Goal: Task Accomplishment & Management: Manage account settings

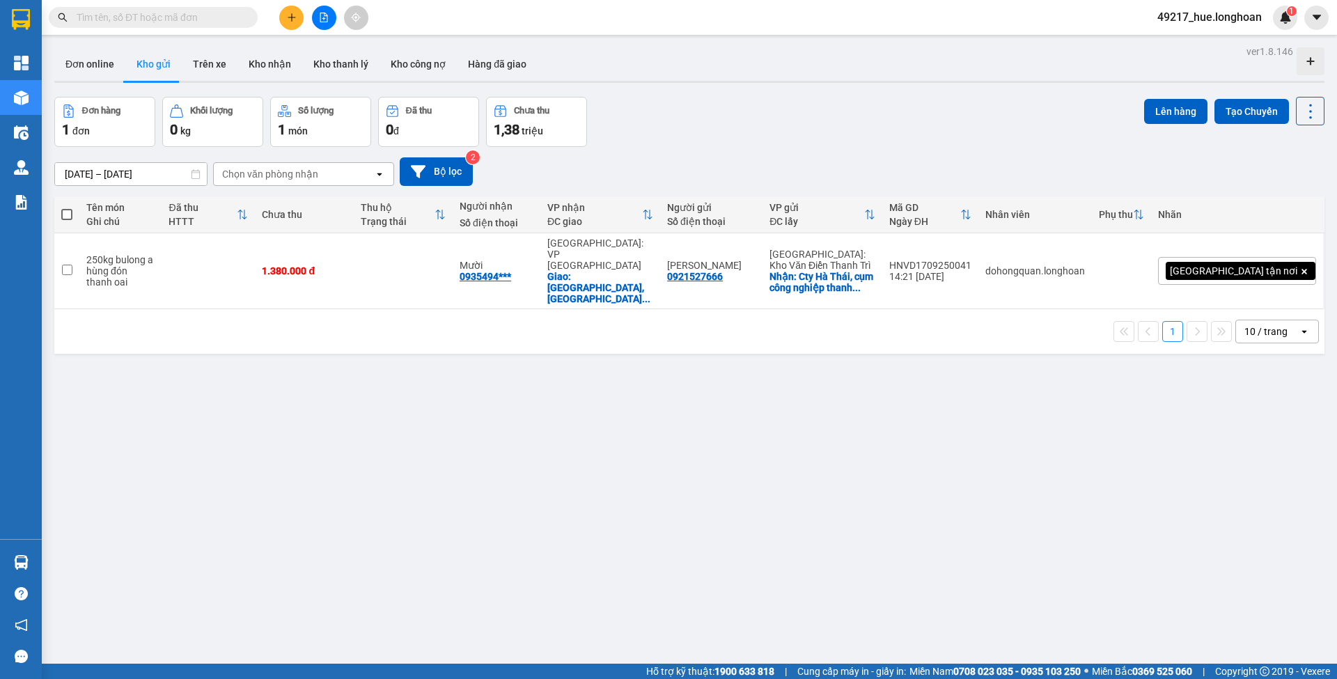
click at [179, 22] on input "text" at bounding box center [159, 17] width 164 height 15
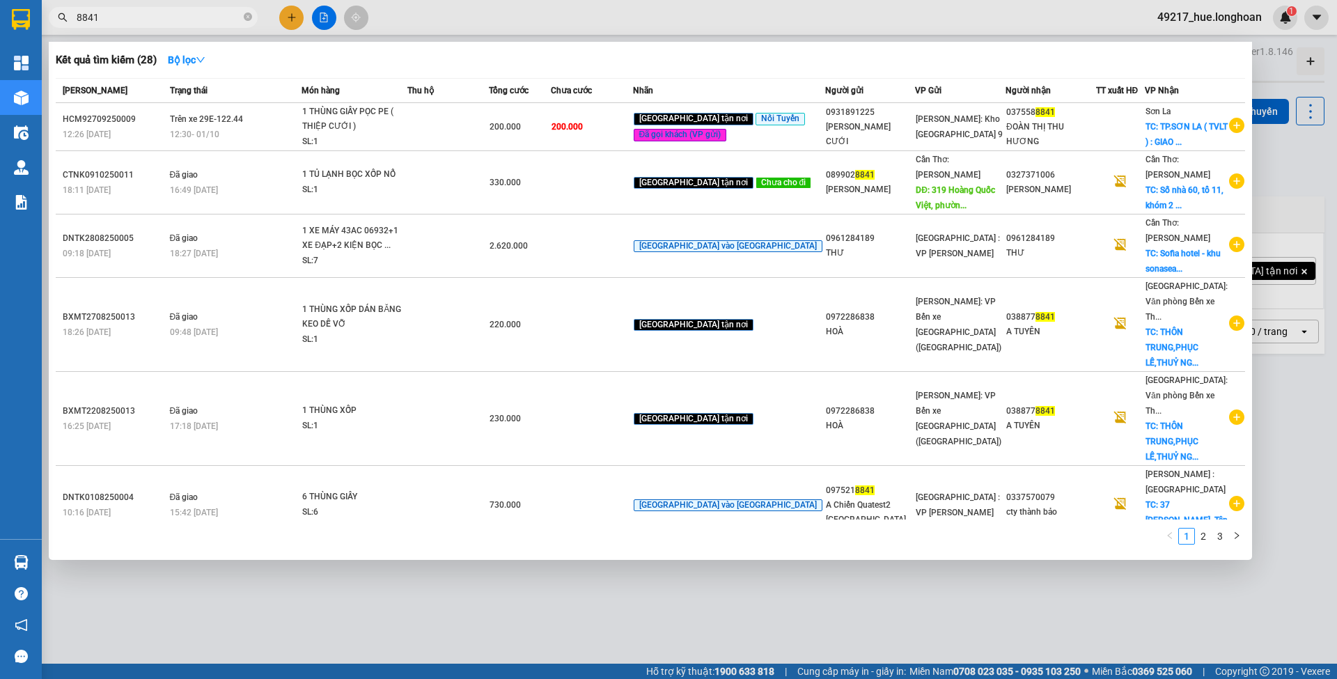
type input "8841"
drag, startPoint x: 249, startPoint y: 15, endPoint x: 242, endPoint y: 1, distance: 15.9
click at [249, 15] on icon "close-circle" at bounding box center [248, 17] width 8 height 8
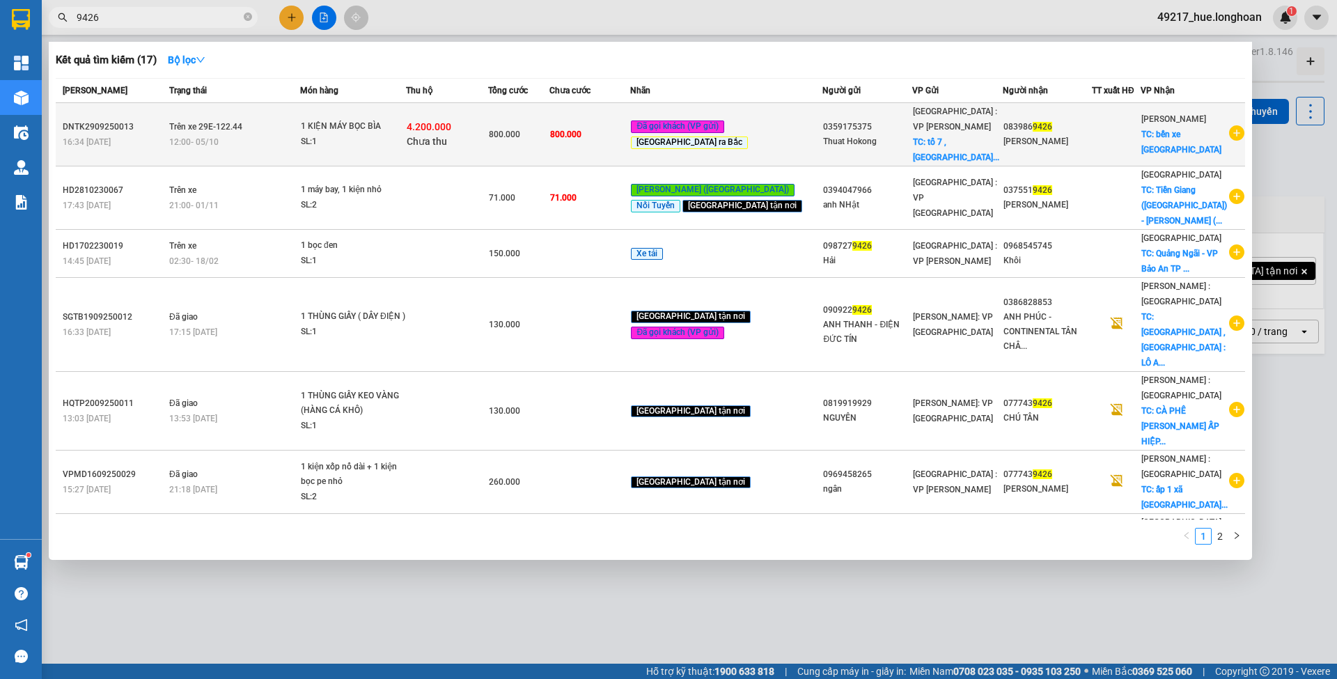
type input "9426"
click at [627, 137] on td "800.000" at bounding box center [590, 134] width 81 height 63
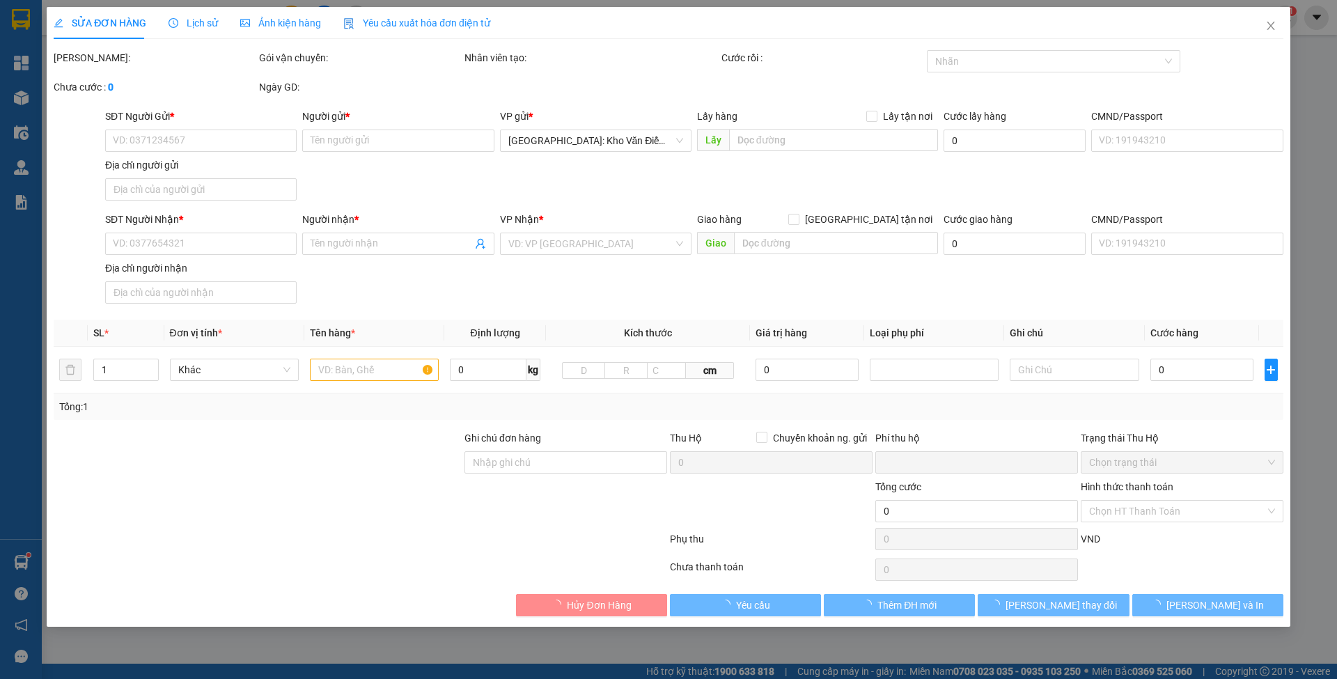
click at [182, 22] on span "Lịch sử" at bounding box center [193, 22] width 49 height 11
type input "0359175375"
type input "Thuat Hokong"
checkbox input "true"
type input "tổ 7 , phường hòa thọ tây , quận cẩm lệ , tp Đà Nẵng"
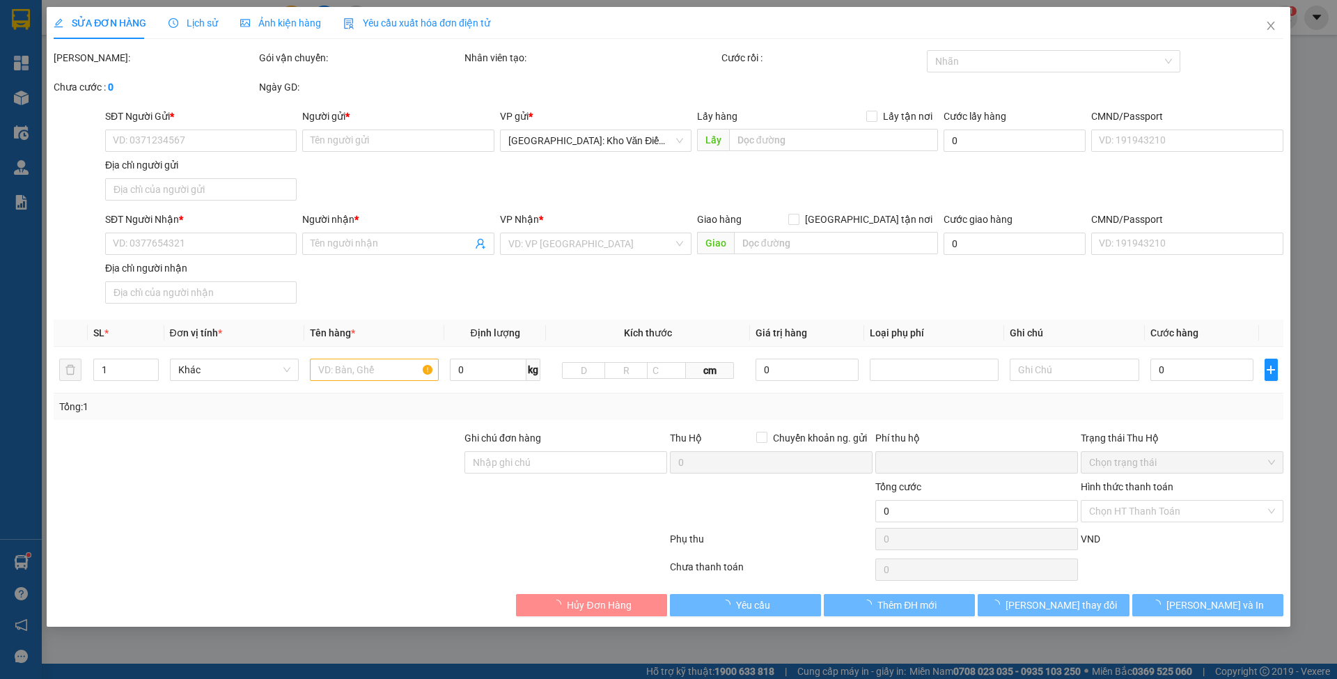
type input "0839869426"
type input "Thu Hương"
checkbox input "true"
type input "bến xe tp Yên Bái"
type input "KHÔNG BAO HƯ VỠ,MÓP MÉO"
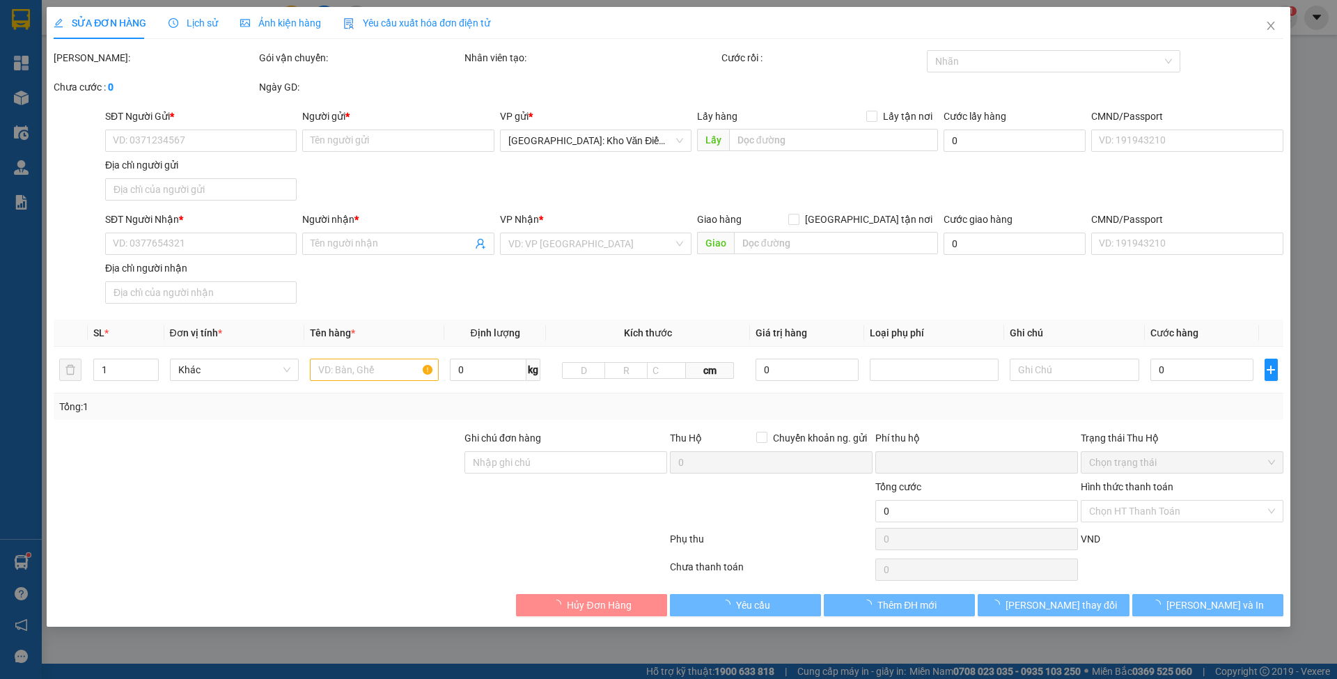
type input "800.000"
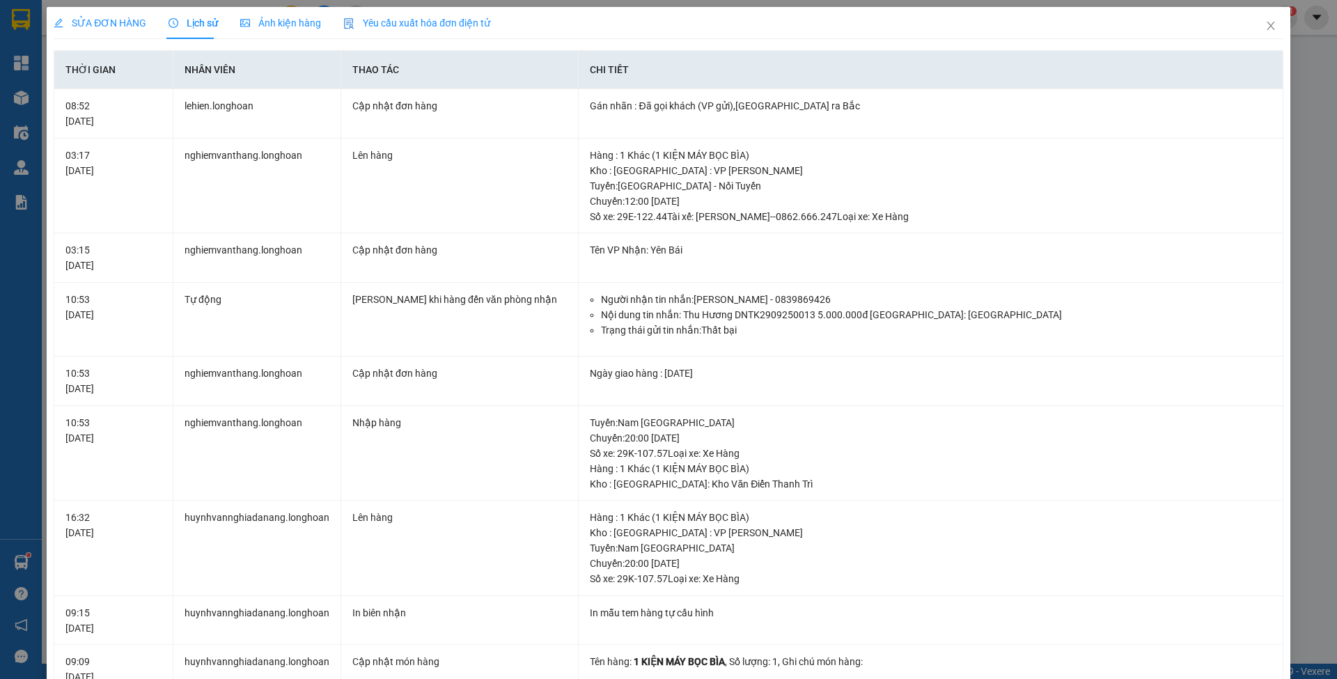
drag, startPoint x: 136, startPoint y: 21, endPoint x: 258, endPoint y: 148, distance: 176.3
click at [137, 21] on span "SỬA ĐƠN HÀNG" at bounding box center [100, 22] width 93 height 11
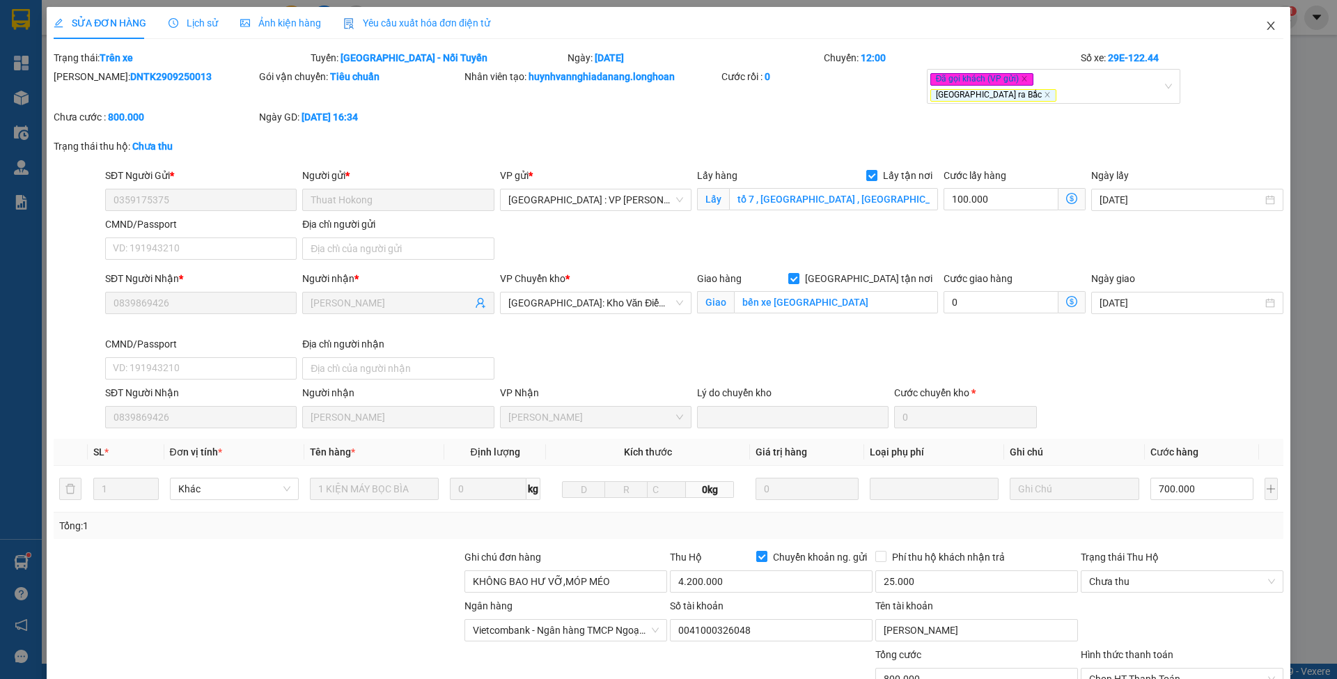
click at [1266, 26] on icon "close" at bounding box center [1271, 25] width 11 height 11
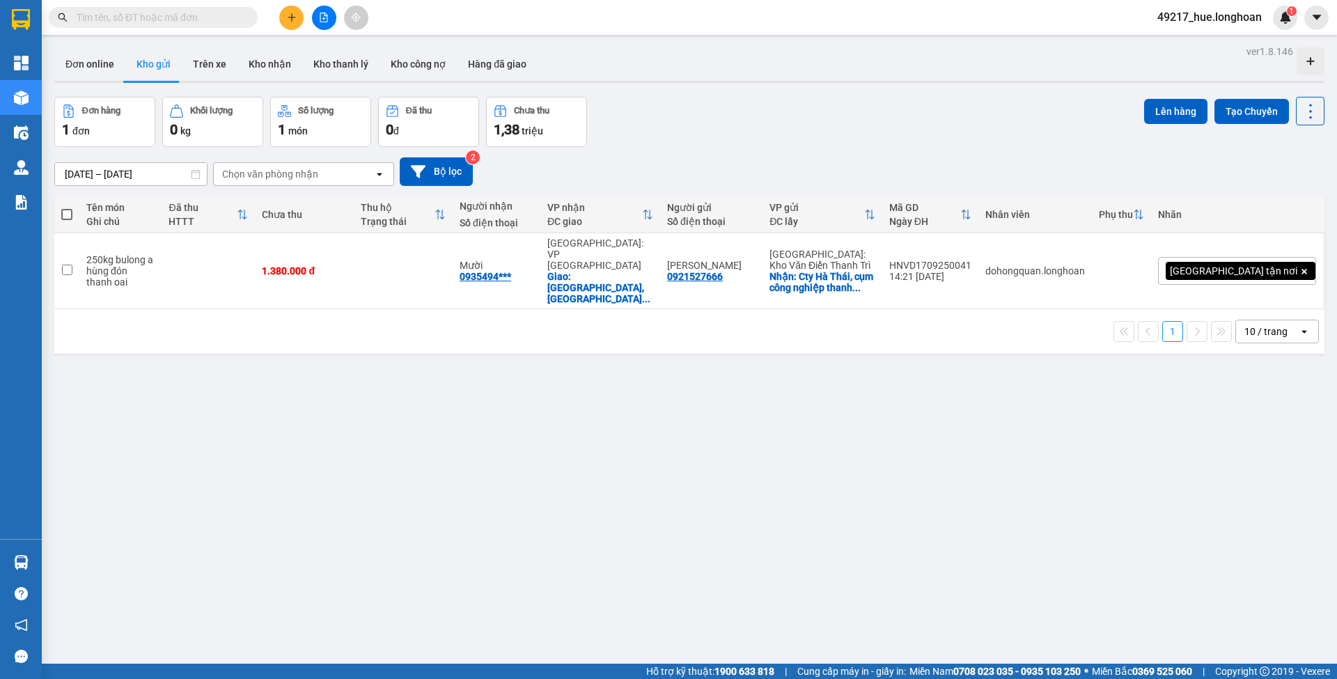
click at [203, 20] on input "text" at bounding box center [159, 17] width 164 height 15
click at [325, 10] on button at bounding box center [324, 18] width 24 height 24
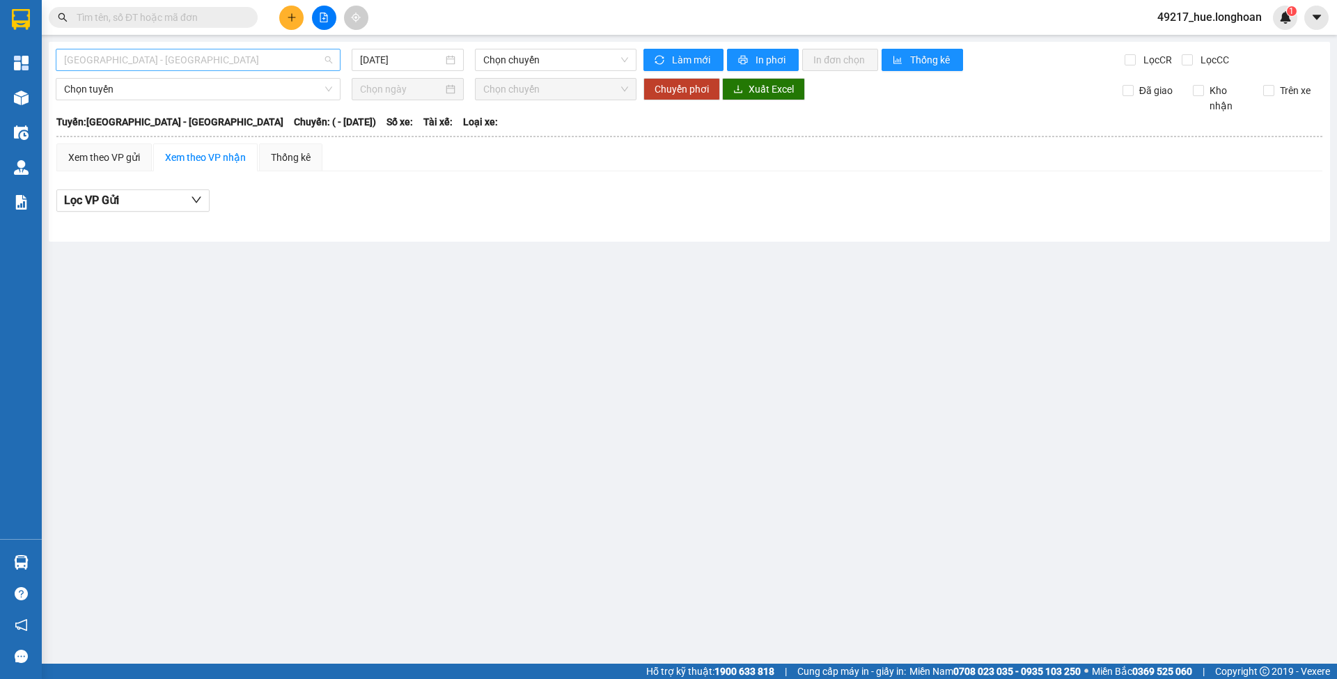
click at [325, 65] on span "Hải Phòng - Hà Nội" at bounding box center [198, 59] width 268 height 21
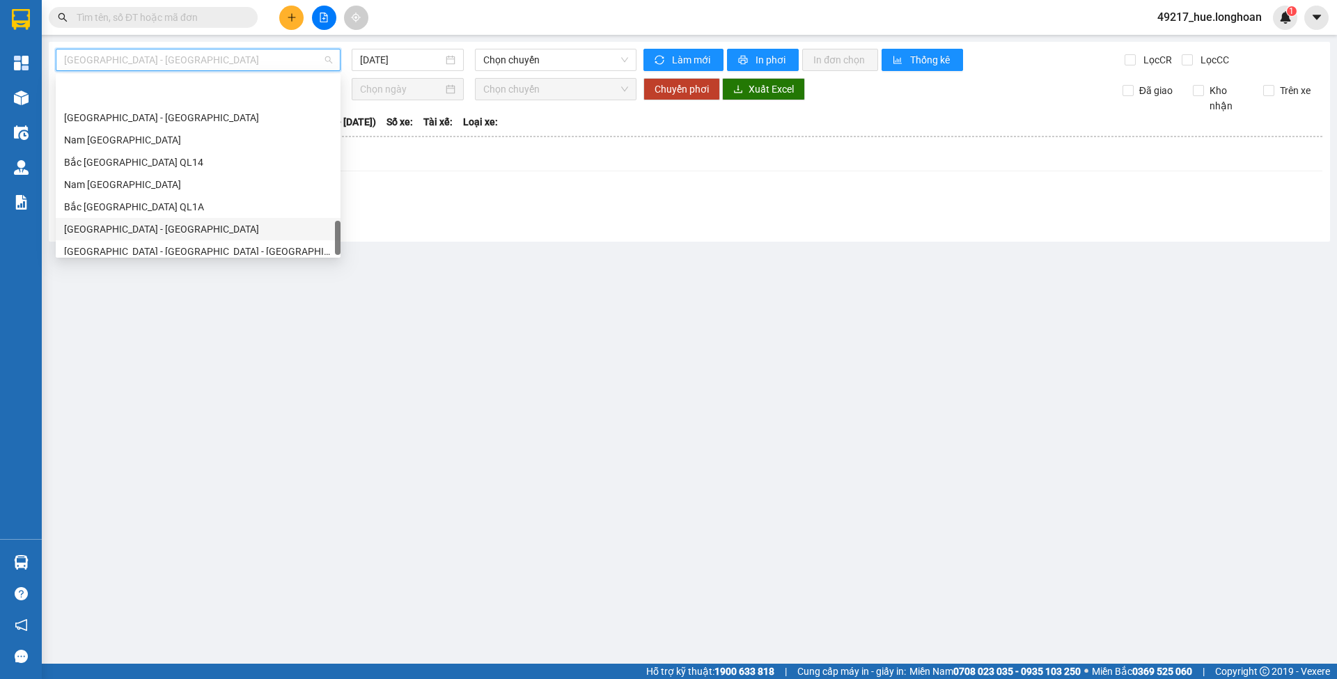
scroll to position [981, 0]
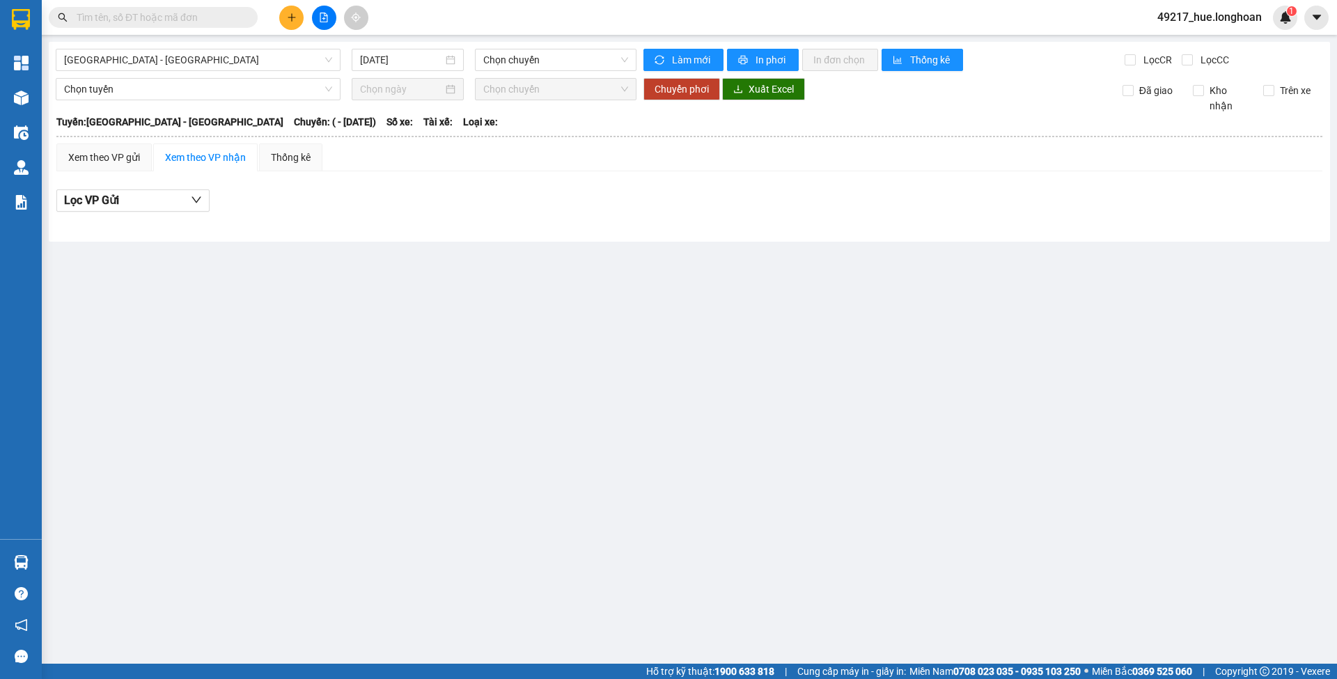
click at [193, 12] on input "text" at bounding box center [159, 17] width 164 height 15
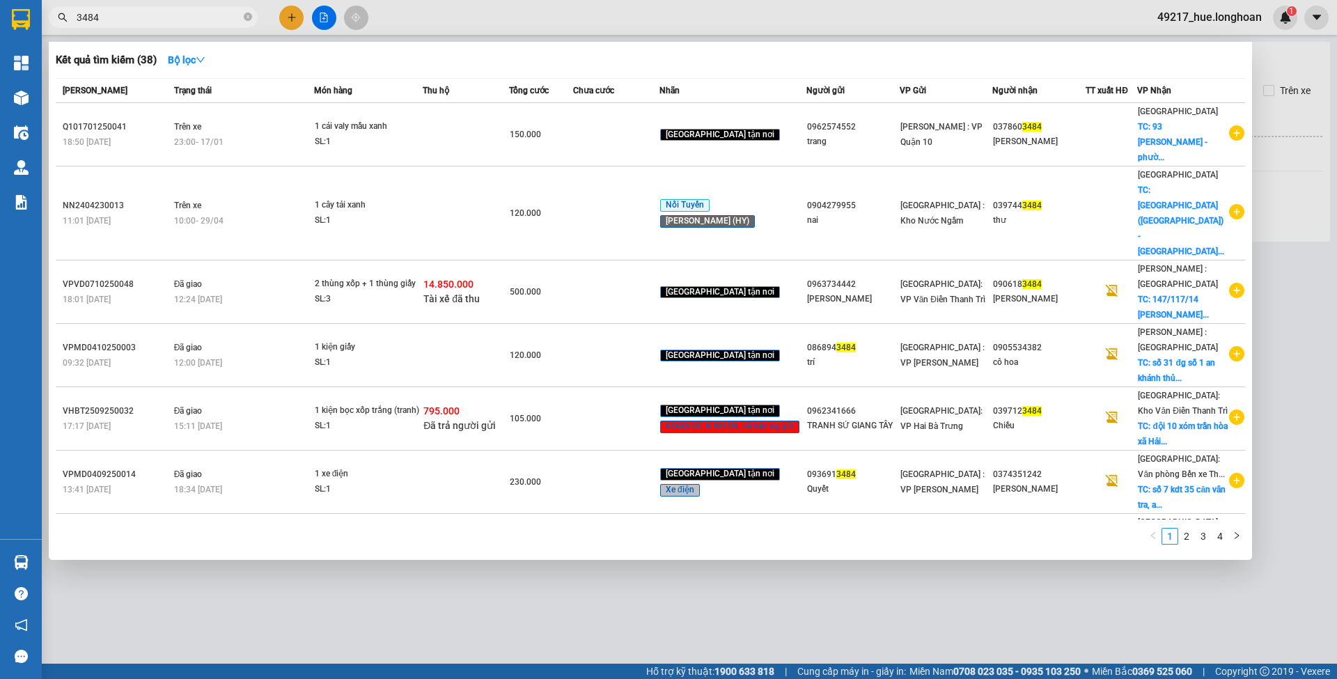
type input "3484"
click at [825, 29] on div at bounding box center [668, 339] width 1337 height 679
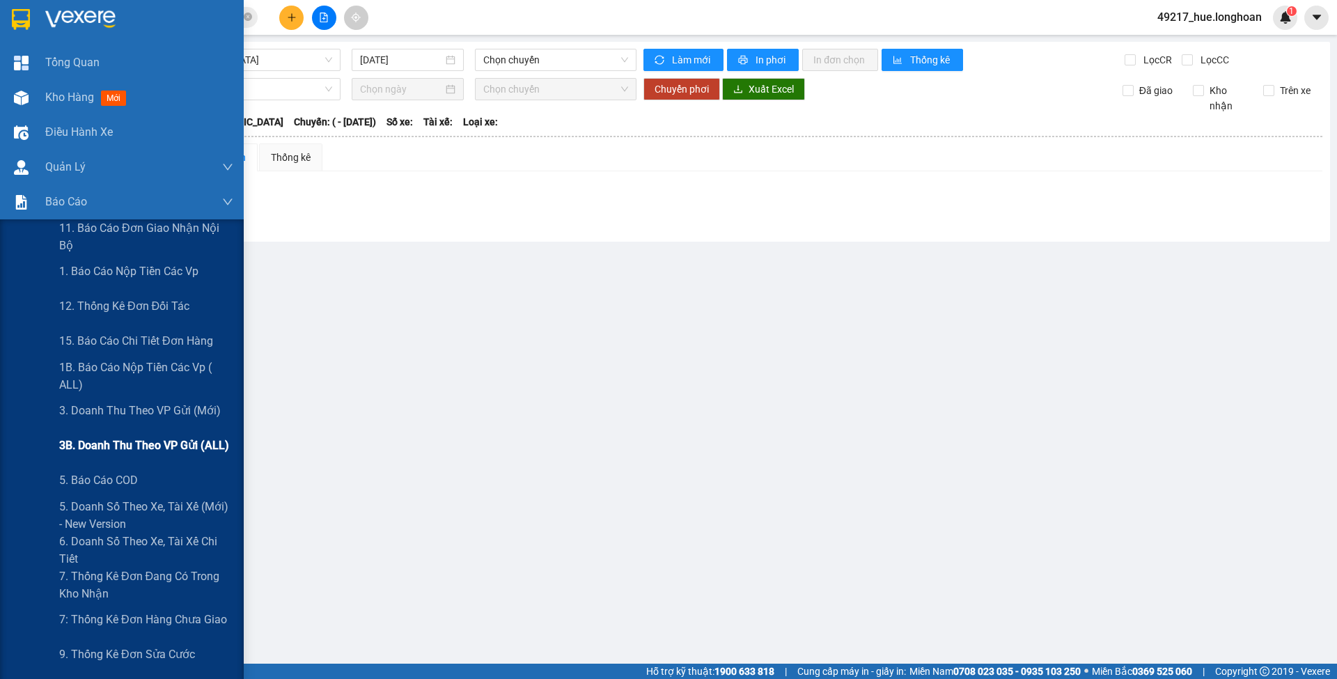
click at [106, 449] on span "3B. Doanh Thu theo VP Gửi (ALL)" at bounding box center [144, 445] width 170 height 17
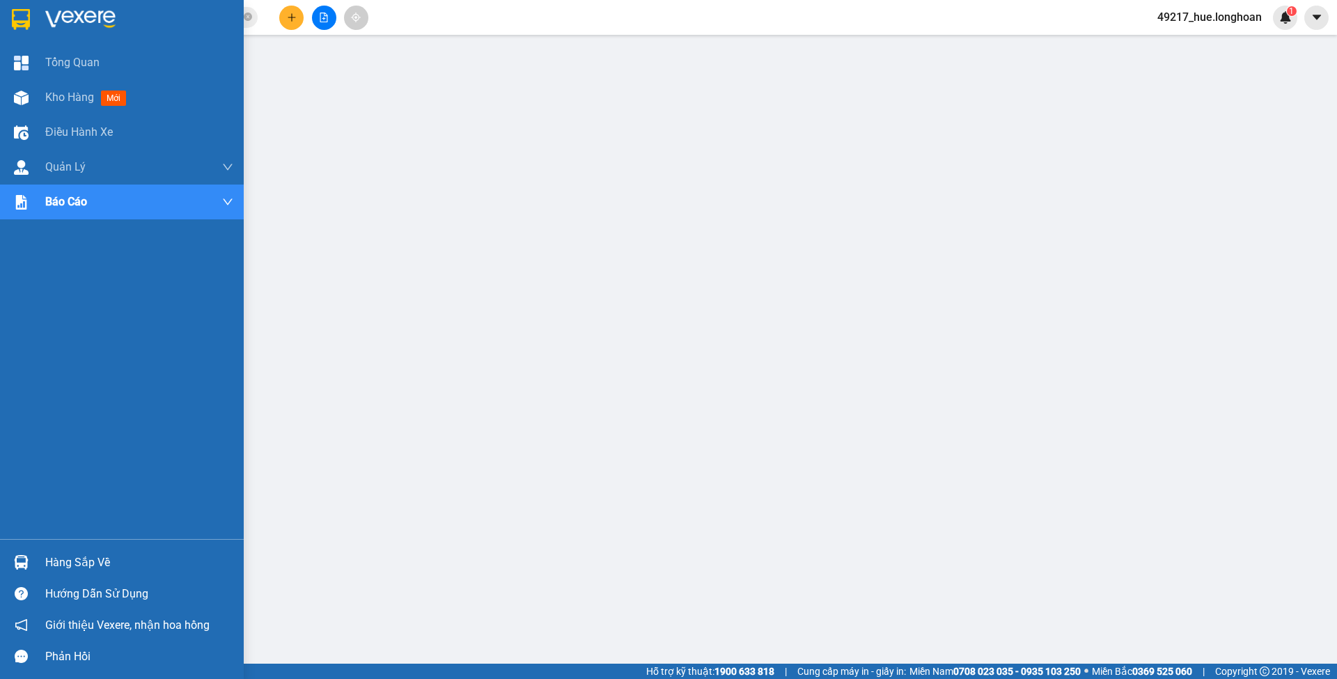
click at [9, 4] on div at bounding box center [122, 22] width 244 height 45
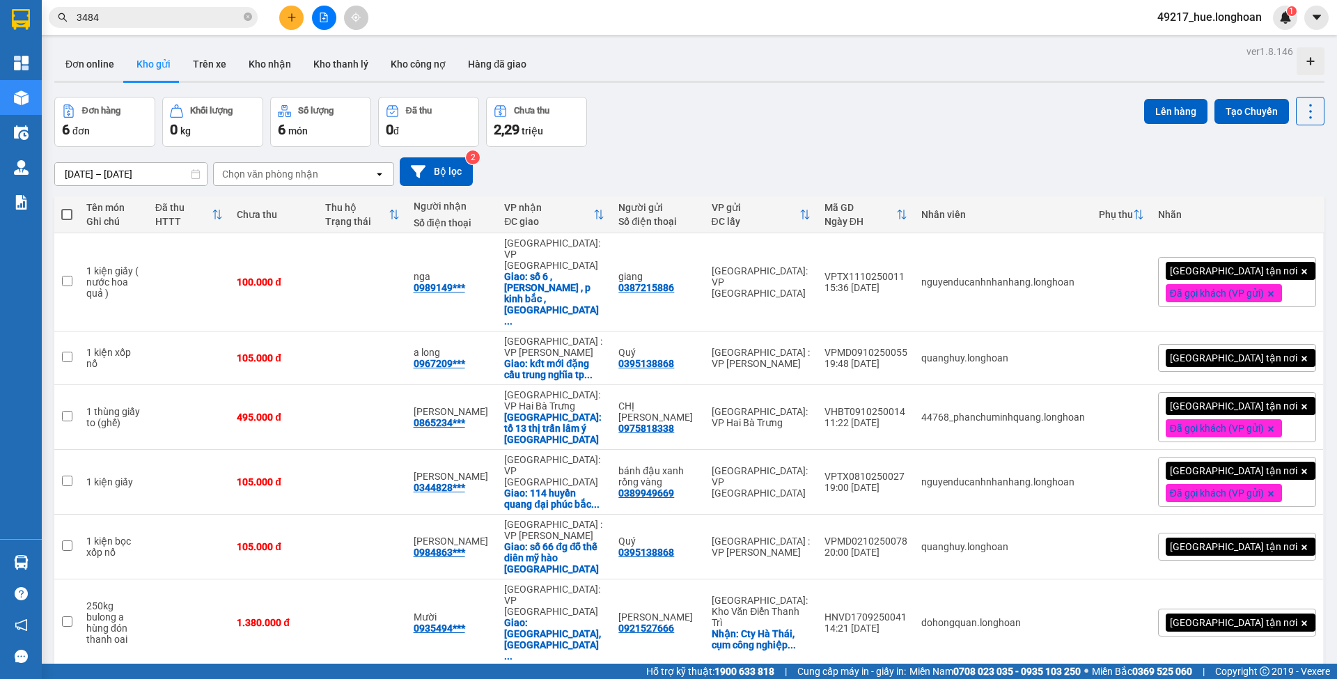
click at [474, 170] on div "14/09/2025 – 13/10/2025 Press the down arrow key to interact with the calendar …" at bounding box center [689, 171] width 1270 height 29
click at [462, 164] on button "Bộ lọc" at bounding box center [436, 171] width 73 height 29
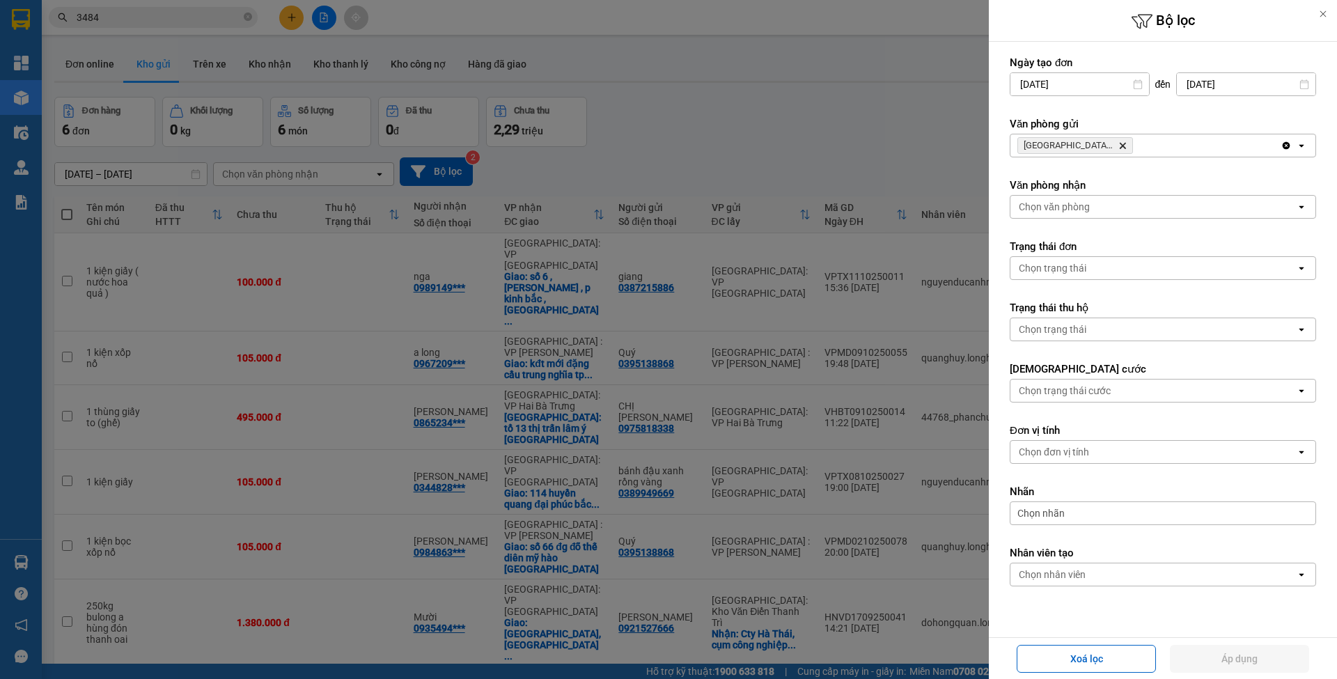
click at [1121, 147] on icon "Hà Nội: Kho Văn Điển Thanh Trì, close by backspace" at bounding box center [1123, 146] width 6 height 6
click at [823, 130] on div at bounding box center [668, 339] width 1337 height 679
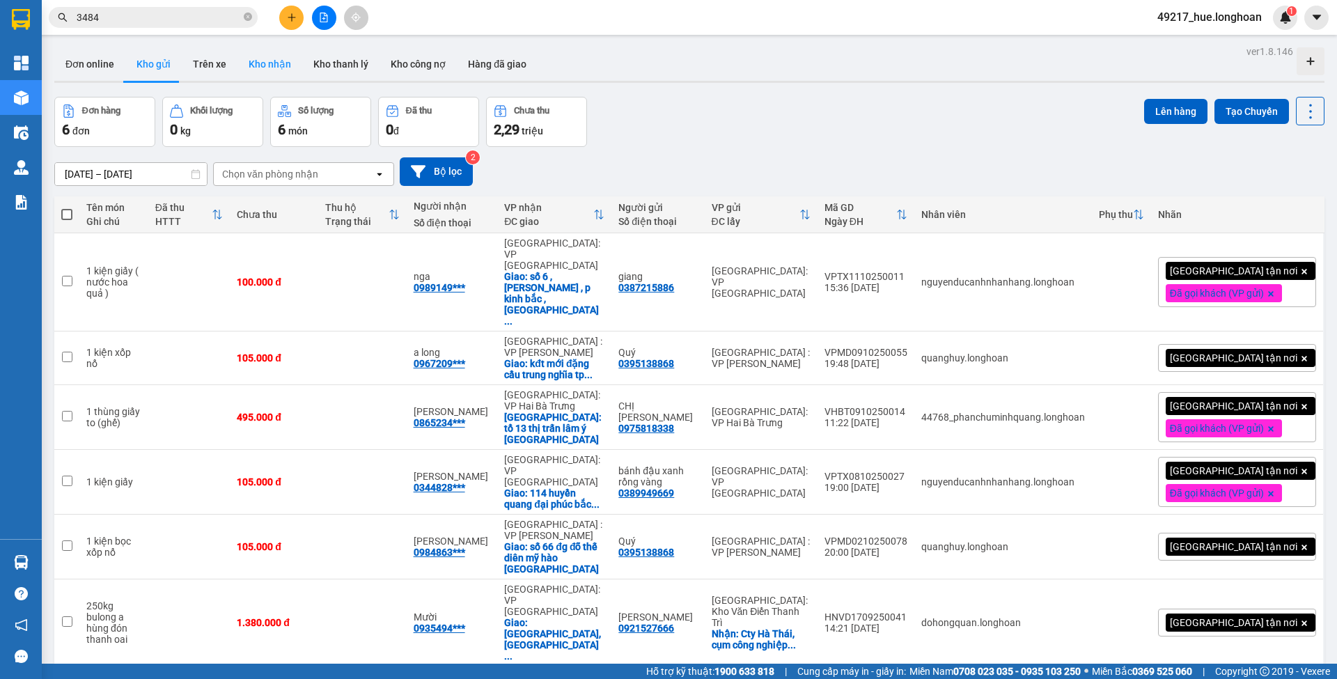
click at [274, 64] on button "Kho nhận" at bounding box center [270, 63] width 65 height 33
